Goal: Information Seeking & Learning: Learn about a topic

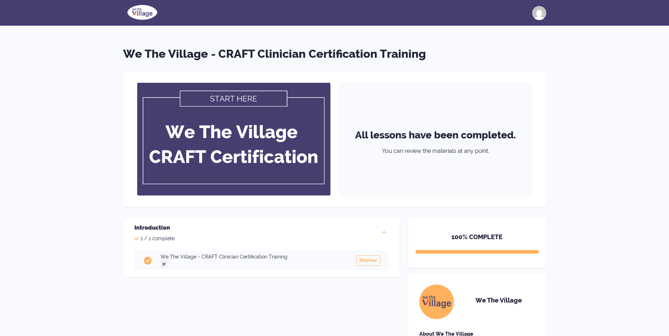
click at [133, 34] on div "We The Village - CRAFT Clinician Certification Training All lessons have been c…" at bounding box center [334, 237] width 669 height 474
click at [225, 93] on img at bounding box center [233, 139] width 193 height 113
click at [227, 102] on img at bounding box center [233, 139] width 193 height 113
click at [222, 255] on h3 "We The Village - CRAFT Clinician Certification Training" at bounding box center [254, 257] width 188 height 7
